Goal: Task Accomplishment & Management: Manage account settings

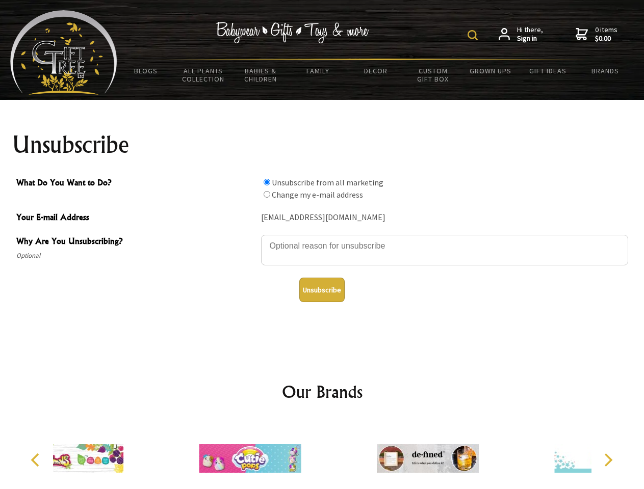
click at [474, 35] on img at bounding box center [472, 35] width 10 height 10
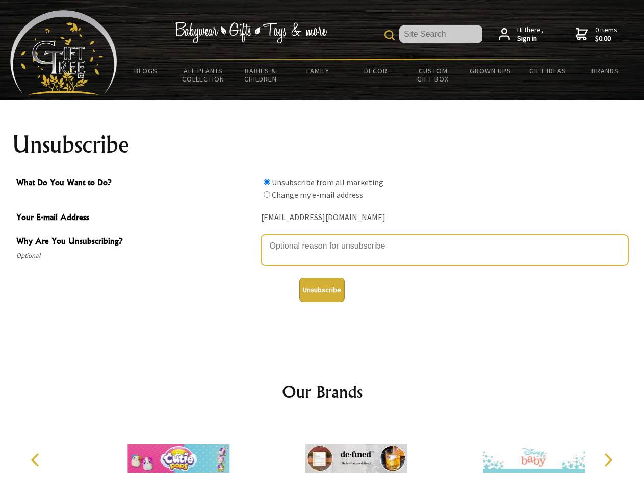
click at [322, 238] on textarea "Why Are You Unsubscribing?" at bounding box center [444, 250] width 367 height 31
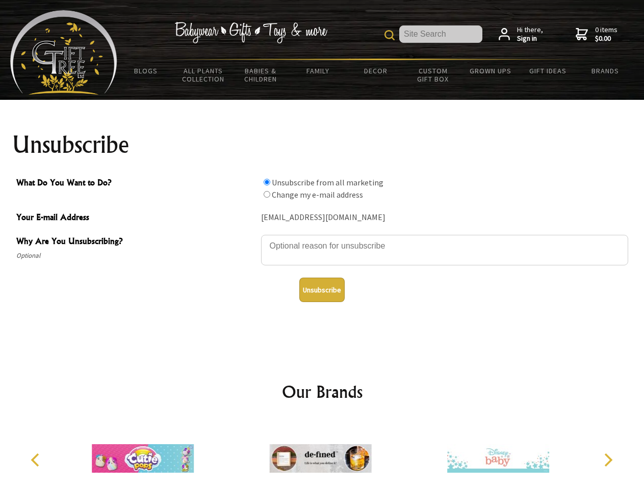
click at [267, 182] on input "What Do You Want to Do?" at bounding box center [266, 182] width 7 height 7
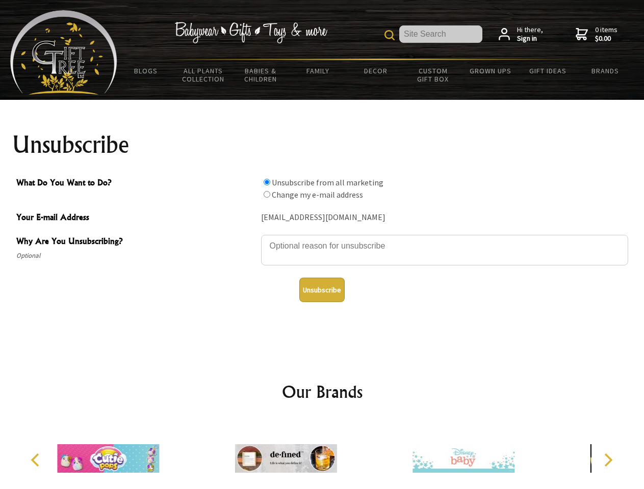
click at [267, 194] on input "What Do You Want to Do?" at bounding box center [266, 194] width 7 height 7
radio input "true"
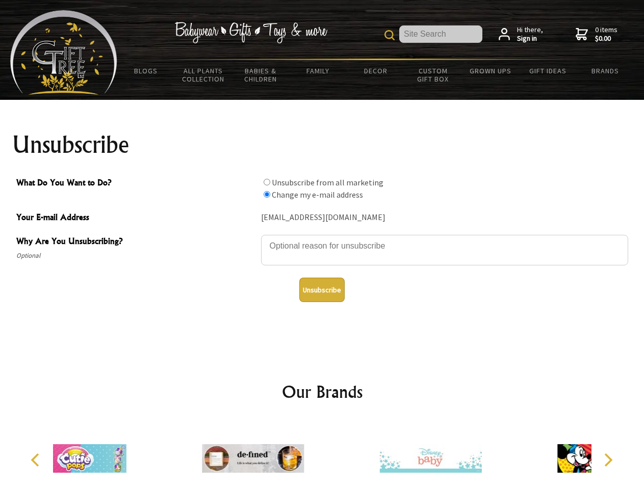
click at [322, 290] on button "Unsubscribe" at bounding box center [321, 290] width 45 height 24
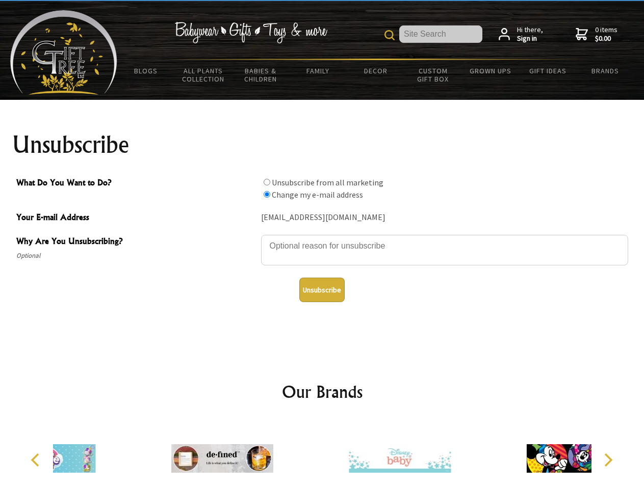
click at [349, 455] on img at bounding box center [400, 458] width 102 height 76
click at [37, 460] on icon "Previous" at bounding box center [36, 460] width 13 height 13
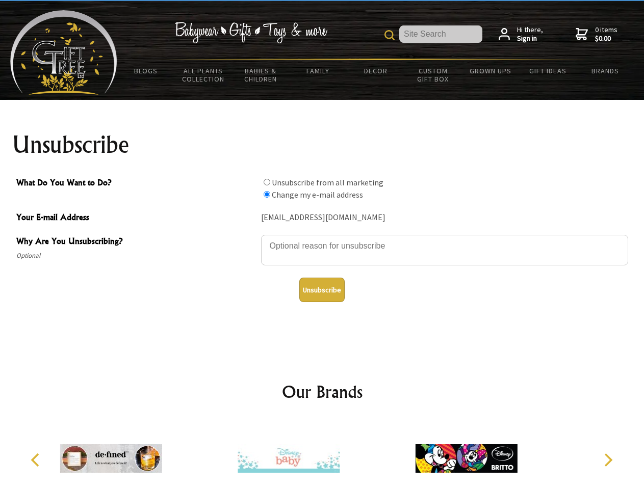
click at [607, 460] on icon "Next" at bounding box center [606, 460] width 13 height 13
